Goal: Task Accomplishment & Management: Complete application form

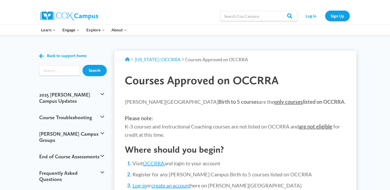
scroll to position [166, 0]
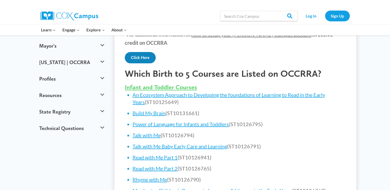
click at [146, 57] on link "Click Here" at bounding box center [140, 57] width 31 height 11
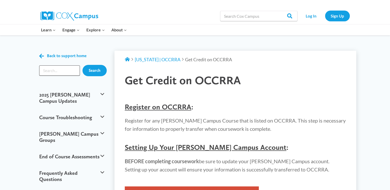
click at [64, 71] on input "Search input" at bounding box center [59, 70] width 41 height 10
type input "Connecting the dots for dual language, learners throughout the preschool day"
click at [91, 71] on input "Search" at bounding box center [94, 70] width 24 height 11
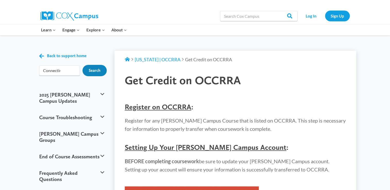
click at [90, 70] on input "Search" at bounding box center [94, 70] width 24 height 11
click at [91, 72] on input "Search" at bounding box center [94, 70] width 24 height 11
click at [90, 71] on input "Search" at bounding box center [94, 70] width 24 height 11
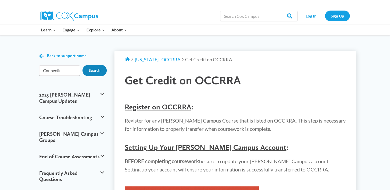
click at [82, 65] on input "Search" at bounding box center [94, 70] width 24 height 11
click at [84, 67] on input "Search" at bounding box center [94, 70] width 24 height 11
click at [94, 72] on input "Search" at bounding box center [94, 70] width 24 height 11
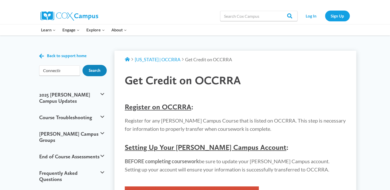
scroll to position [166, 0]
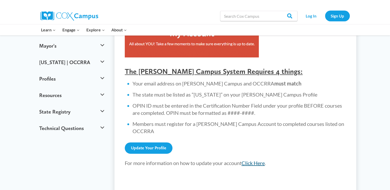
click at [260, 160] on link "Click Here" at bounding box center [252, 163] width 23 height 6
click at [332, 17] on link "Sign Up" at bounding box center [337, 16] width 25 height 11
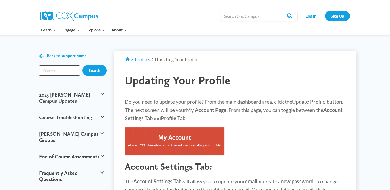
click at [50, 69] on input "Search input" at bounding box center [59, 70] width 41 height 10
click at [52, 69] on input "Connecting the dots for dual language learners" at bounding box center [59, 70] width 41 height 10
type input "Connecting the dots for dual language learthroughout the preschool dayners"
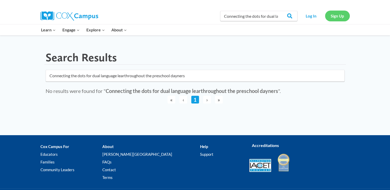
click at [341, 18] on link "Sign Up" at bounding box center [337, 16] width 25 height 11
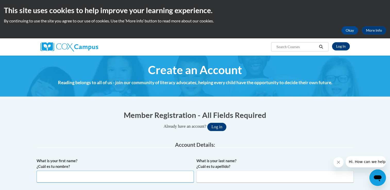
click at [49, 180] on input "What is your first name? ¿Cuál es tu nombre?" at bounding box center [115, 177] width 157 height 12
click at [73, 179] on input "What is your first name? ¿Cuál es tu nombre?" at bounding box center [115, 177] width 157 height 12
type input "Venus"
click at [210, 177] on input "What is your last name? ¿Cuál es tu apellido?" at bounding box center [274, 177] width 157 height 12
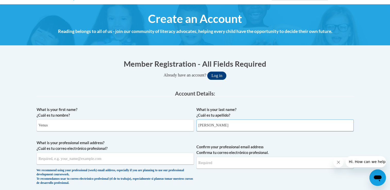
scroll to position [52, 0]
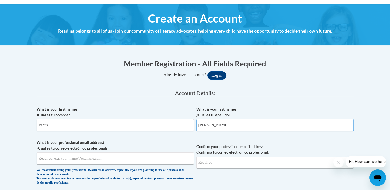
type input "Lanney"
click at [67, 157] on input "What is your professional email address? ¿Cuál es tu correo electrónico profesi…" at bounding box center [115, 158] width 157 height 12
type input "venusjayme123@gmail.com"
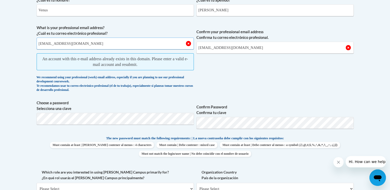
scroll to position [0, 0]
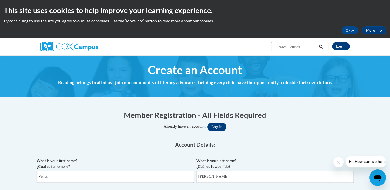
click at [299, 49] on input "Search..." at bounding box center [296, 47] width 41 height 6
type input "Connecting the dots for dual language, learners throughout the preschool day"
click at [341, 46] on link "Log In" at bounding box center [341, 46] width 18 height 8
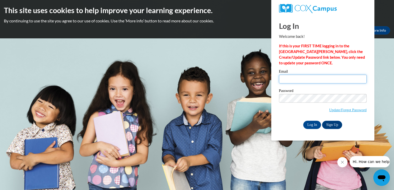
click at [288, 78] on input "Email" at bounding box center [323, 79] width 88 height 9
type input "[EMAIL_ADDRESS][DOMAIN_NAME]"
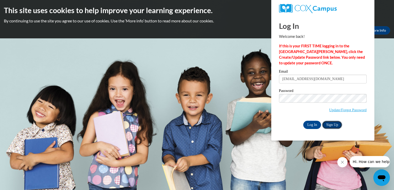
click at [337, 125] on link "Sign Up" at bounding box center [332, 125] width 20 height 8
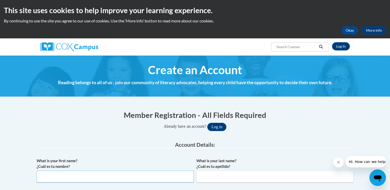
click at [72, 178] on input "What is your first name? ¿Cuál es tu nombre?" at bounding box center [115, 177] width 157 height 12
type input "Venus"
click at [212, 178] on input "What is your last name? ¿Cuál es tu apellido?" at bounding box center [274, 177] width 157 height 12
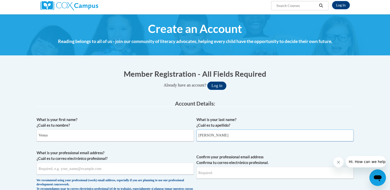
scroll to position [52, 0]
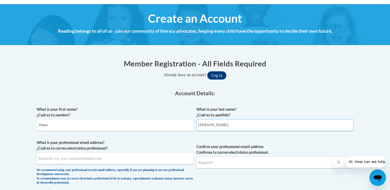
type input "[PERSON_NAME]"
click at [43, 160] on input "What is your professional email address? ¿Cuál es tu correo electrónico profesi…" at bounding box center [115, 158] width 157 height 12
type input "[EMAIL_ADDRESS][DOMAIN_NAME]"
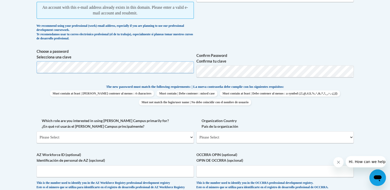
scroll to position [196, 0]
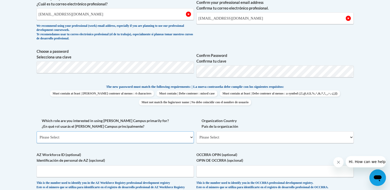
click at [190, 137] on select "Please Select College/University | Colegio/Universidad Community/Nonprofit Part…" at bounding box center [115, 137] width 157 height 12
select select "fbf2d438-af2f-41f8-98f1-81c410e29de3"
click at [37, 131] on select "Please Select College/University | Colegio/Universidad Community/Nonprofit Part…" at bounding box center [115, 137] width 157 height 12
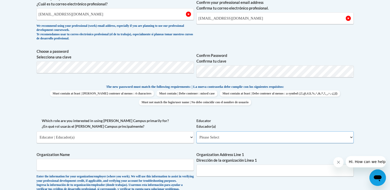
click at [350, 137] on select "Please Select Early Learning/Daycare Teacher/Family Home Care Provider | Maestr…" at bounding box center [274, 137] width 157 height 12
select select "d5fdb05a-b36c-4d60-97fa-9afceda7e903"
click at [196, 131] on select "Please Select Early Learning/Daycare Teacher/Family Home Care Provider | Maestr…" at bounding box center [274, 137] width 157 height 12
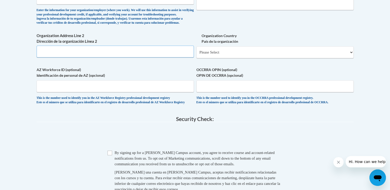
click at [63, 57] on input "Organization Address Line 2 Dirección de la organización Línea 2" at bounding box center [115, 52] width 157 height 12
click at [67, 57] on input "Organization Address Line 2 Dirección de la organización Línea 2" at bounding box center [115, 52] width 157 height 12
type input "38720 Saltwell Rd, Lisbon,OH 44432"
click at [350, 58] on select "Please Select United States | Estados Unidos Outside of the United States | Fue…" at bounding box center [274, 52] width 157 height 12
select select "ad49bcad-a171-4b2e-b99c-48b446064914"
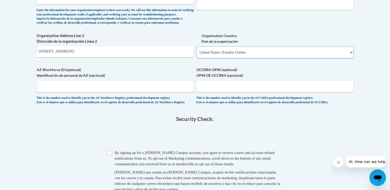
click at [196, 55] on select "Please Select United States | Estados Unidos Outside of the United States | Fue…" at bounding box center [274, 52] width 157 height 12
select select
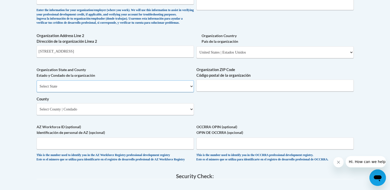
click at [64, 92] on select "Select State Alabama Alaska Arizona Arkansas California Colorado Connecticut De…" at bounding box center [115, 86] width 157 height 12
select select "Ohio"
click at [37, 89] on select "Select State Alabama Alaska Arizona Arkansas California Colorado Connecticut De…" at bounding box center [115, 86] width 157 height 12
click at [233, 91] on input "Organization ZIP Code Código postal de la organización" at bounding box center [274, 86] width 157 height 12
type input "44432"
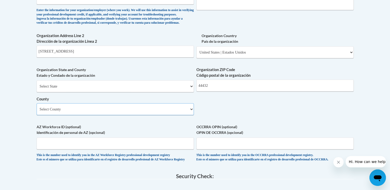
click at [191, 115] on select "Select County Adams Allen Ashland Ashtabula Athens Auglaize Belmont Brown Butle…" at bounding box center [115, 109] width 157 height 12
select select "Columbiana"
click at [37, 112] on select "Select County Adams Allen Ashland Ashtabula Athens Auglaize Belmont Brown Butle…" at bounding box center [115, 109] width 157 height 12
click at [218, 148] on input "OCCRRA OPIN (optional) OPIN DE OCCRRA (opcional)" at bounding box center [274, 144] width 157 height 12
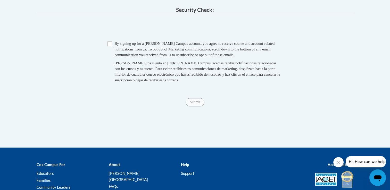
type input "11480810"
click at [110, 46] on input "Checkbox" at bounding box center [109, 43] width 5 height 5
checkbox input "true"
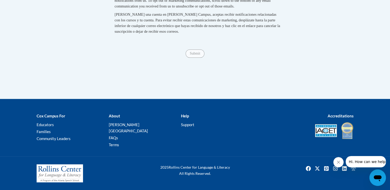
scroll to position [583, 0]
click at [196, 55] on span "Submit" at bounding box center [194, 53] width 19 height 4
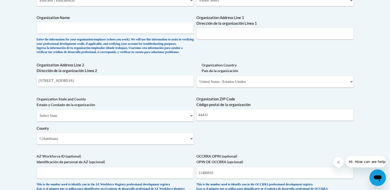
scroll to position [499, 0]
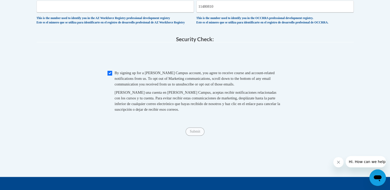
click at [200, 133] on span "Submit" at bounding box center [194, 131] width 19 height 4
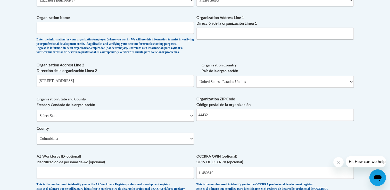
scroll to position [166, 0]
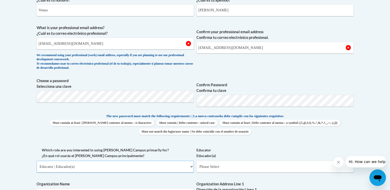
click at [194, 166] on div "What is your first name? ¿Cuál es tu nombre? Venus What is your last name? ¿Cuá…" at bounding box center [195, 176] width 317 height 374
click at [267, 146] on div "What is your first name? ¿Cuál es tu nombre? Venus What is your last name? ¿Cuá…" at bounding box center [195, 176] width 317 height 374
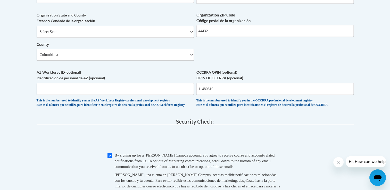
scroll to position [583, 0]
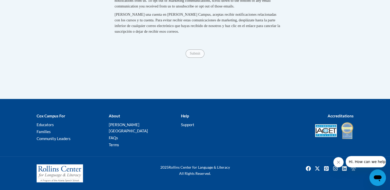
click at [197, 55] on span "Submit" at bounding box center [194, 53] width 19 height 4
click at [198, 55] on span "Submit" at bounding box center [194, 53] width 19 height 4
drag, startPoint x: 199, startPoint y: 64, endPoint x: 209, endPoint y: 64, distance: 10.6
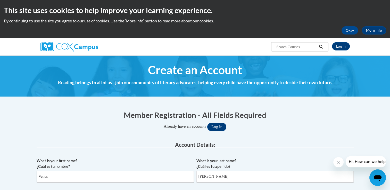
scroll to position [0, 0]
click at [220, 128] on button "Log in" at bounding box center [216, 127] width 19 height 8
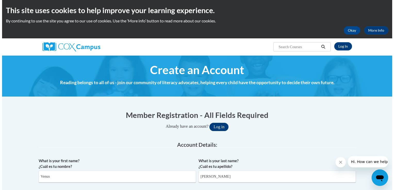
scroll to position [176, 0]
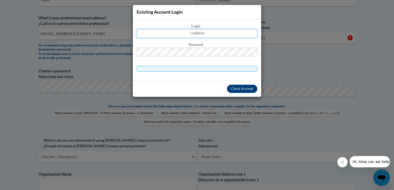
type input "11480810"
click at [237, 89] on span "Check Account" at bounding box center [242, 89] width 22 height 4
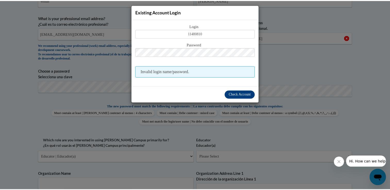
scroll to position [476, 0]
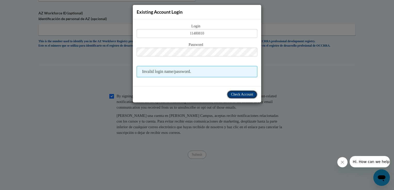
click at [241, 94] on span "Check Account" at bounding box center [242, 94] width 22 height 4
drag, startPoint x: 71, startPoint y: 74, endPoint x: 74, endPoint y: 74, distance: 3.1
click at [74, 74] on div "Existing Account Login Login 11480810 Password Invalid login name/password." at bounding box center [197, 95] width 394 height 190
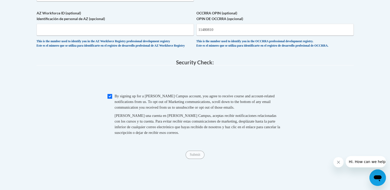
click at [197, 156] on span "Submit" at bounding box center [194, 154] width 19 height 4
click at [198, 156] on span "Submit" at bounding box center [194, 154] width 19 height 4
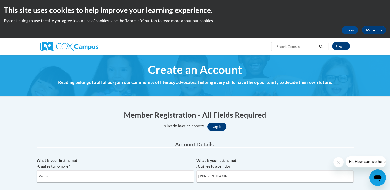
scroll to position [0, 0]
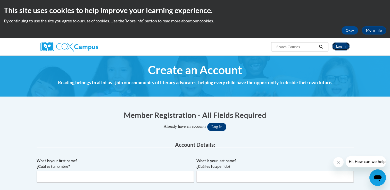
click at [343, 48] on link "Log In" at bounding box center [341, 46] width 18 height 8
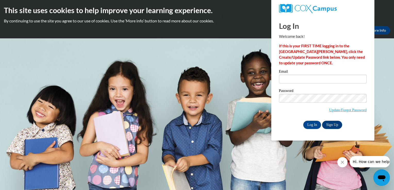
click at [228, 50] on body "This site uses cookies to help improve your learning experience. By continuing …" at bounding box center [197, 95] width 394 height 190
click at [287, 79] on input "Email" at bounding box center [323, 79] width 88 height 9
type input "11480810"
click at [311, 126] on input "Log In" at bounding box center [312, 125] width 18 height 8
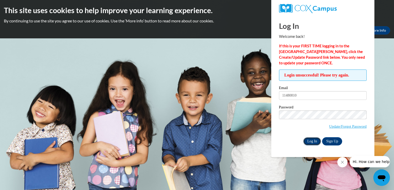
click at [312, 141] on input "Log In" at bounding box center [312, 141] width 18 height 8
drag, startPoint x: 0, startPoint y: 0, endPoint x: 309, endPoint y: 141, distance: 339.6
click at [309, 141] on input "Log In" at bounding box center [312, 141] width 18 height 8
click at [226, 71] on body "This site uses cookies to help improve your learning experience. By continuing …" at bounding box center [197, 95] width 394 height 190
click at [232, 57] on body "This site uses cookies to help improve your learning experience. By continuing …" at bounding box center [197, 95] width 394 height 190
